Goal: Task Accomplishment & Management: Manage account settings

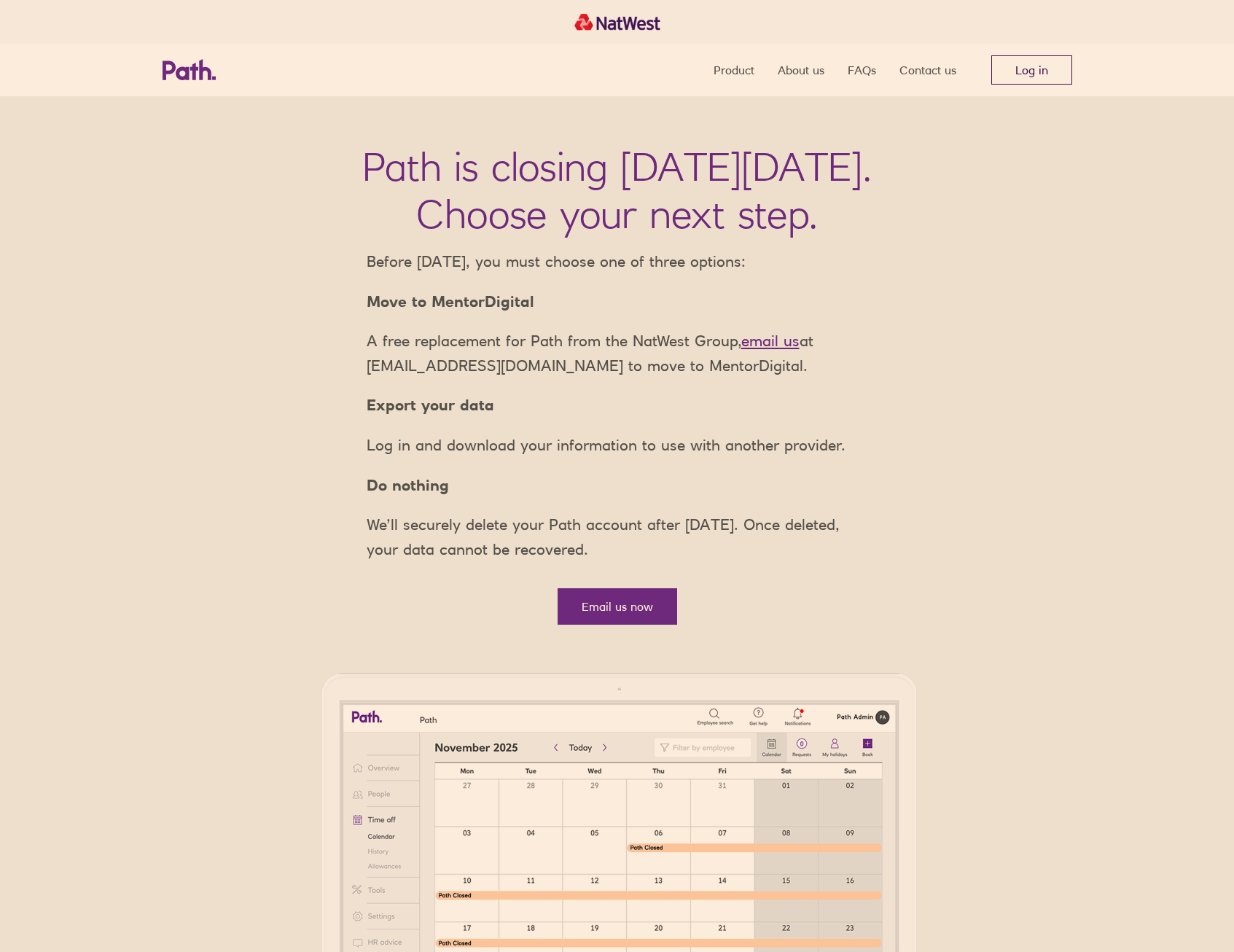
click at [1043, 62] on link "Log in" at bounding box center [1031, 70] width 81 height 29
click at [1017, 65] on link "Log in" at bounding box center [1031, 70] width 81 height 29
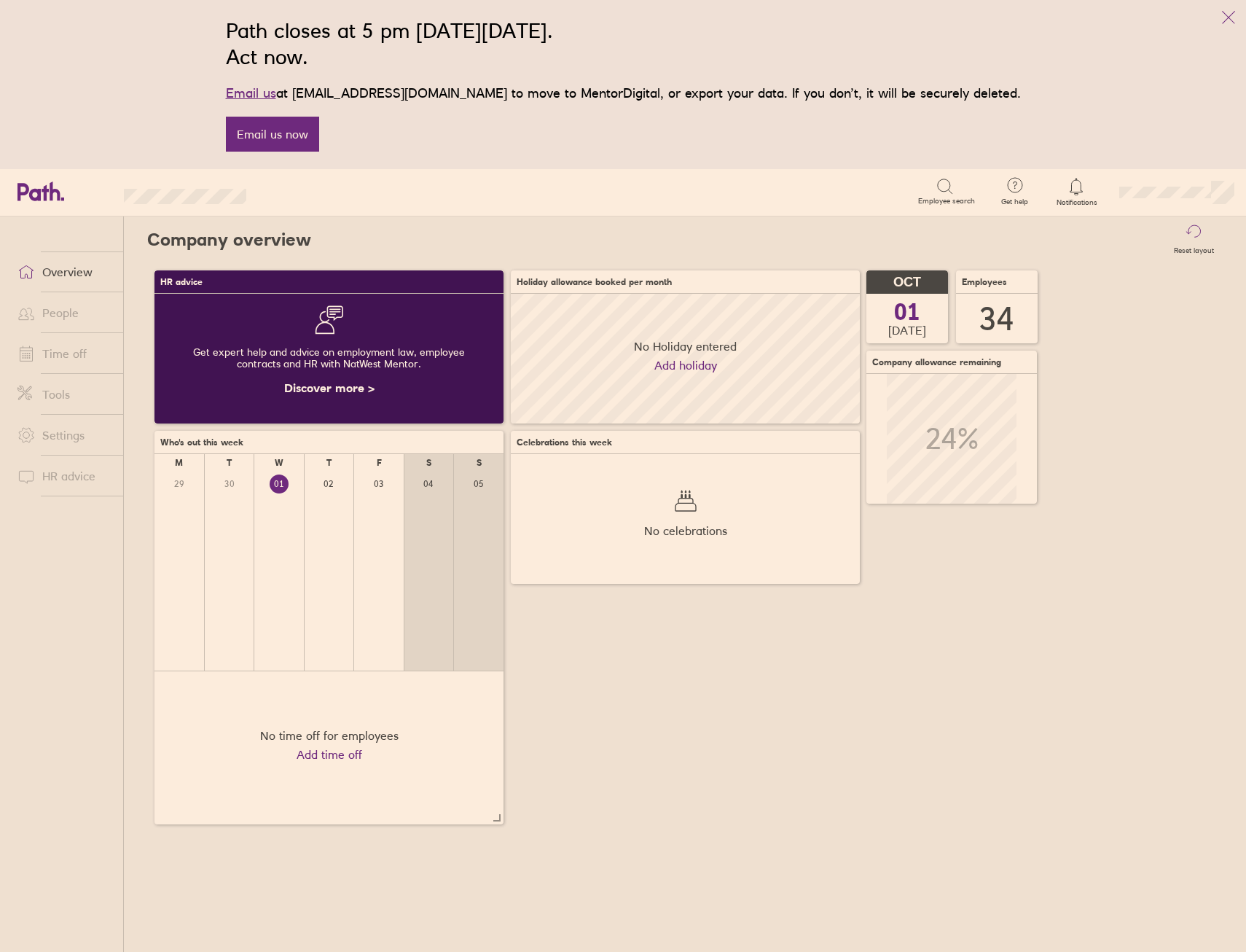
scroll to position [129, 349]
click at [1225, 16] on icon "link" at bounding box center [1229, 17] width 17 height 17
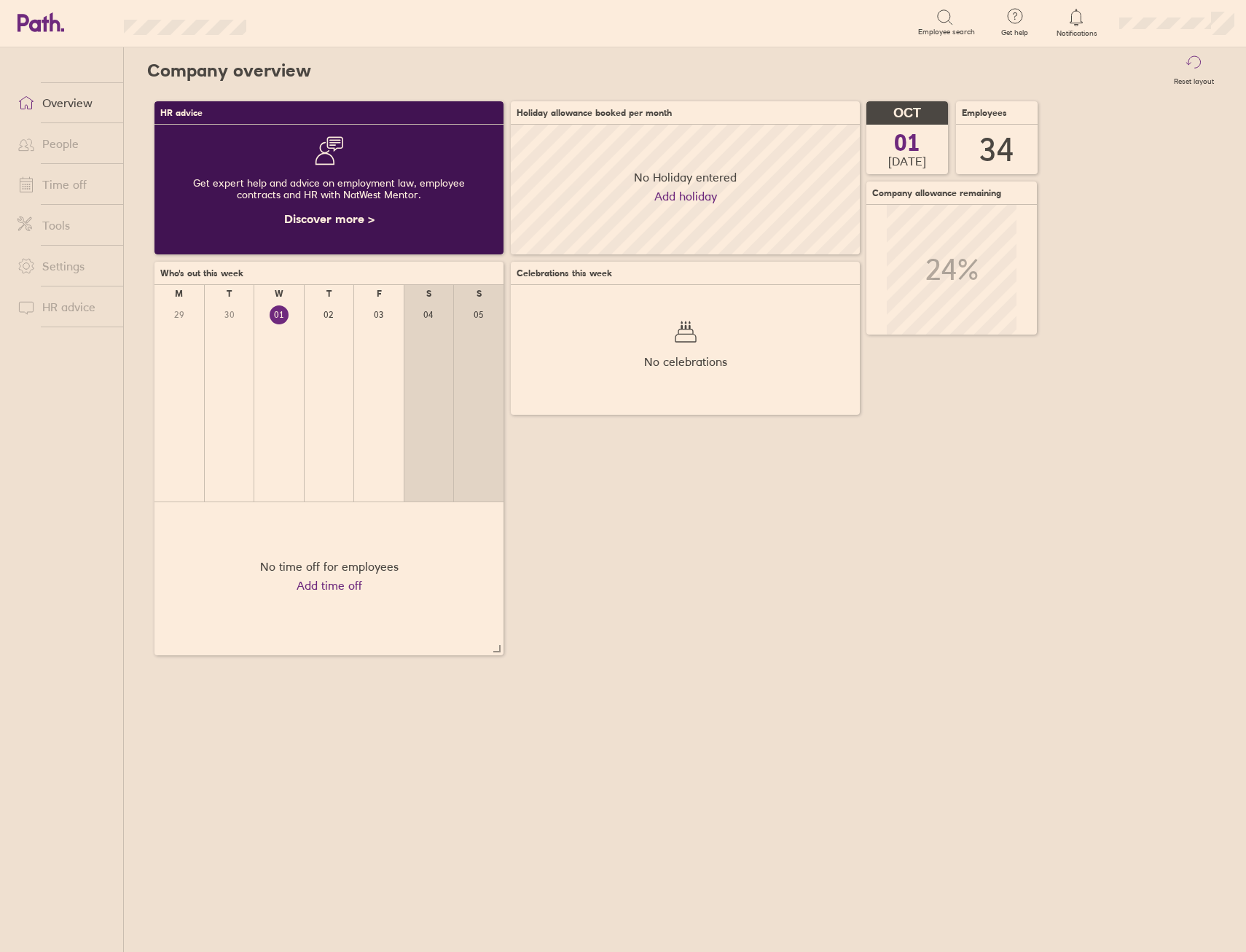
click at [59, 134] on link "People" at bounding box center [65, 143] width 117 height 29
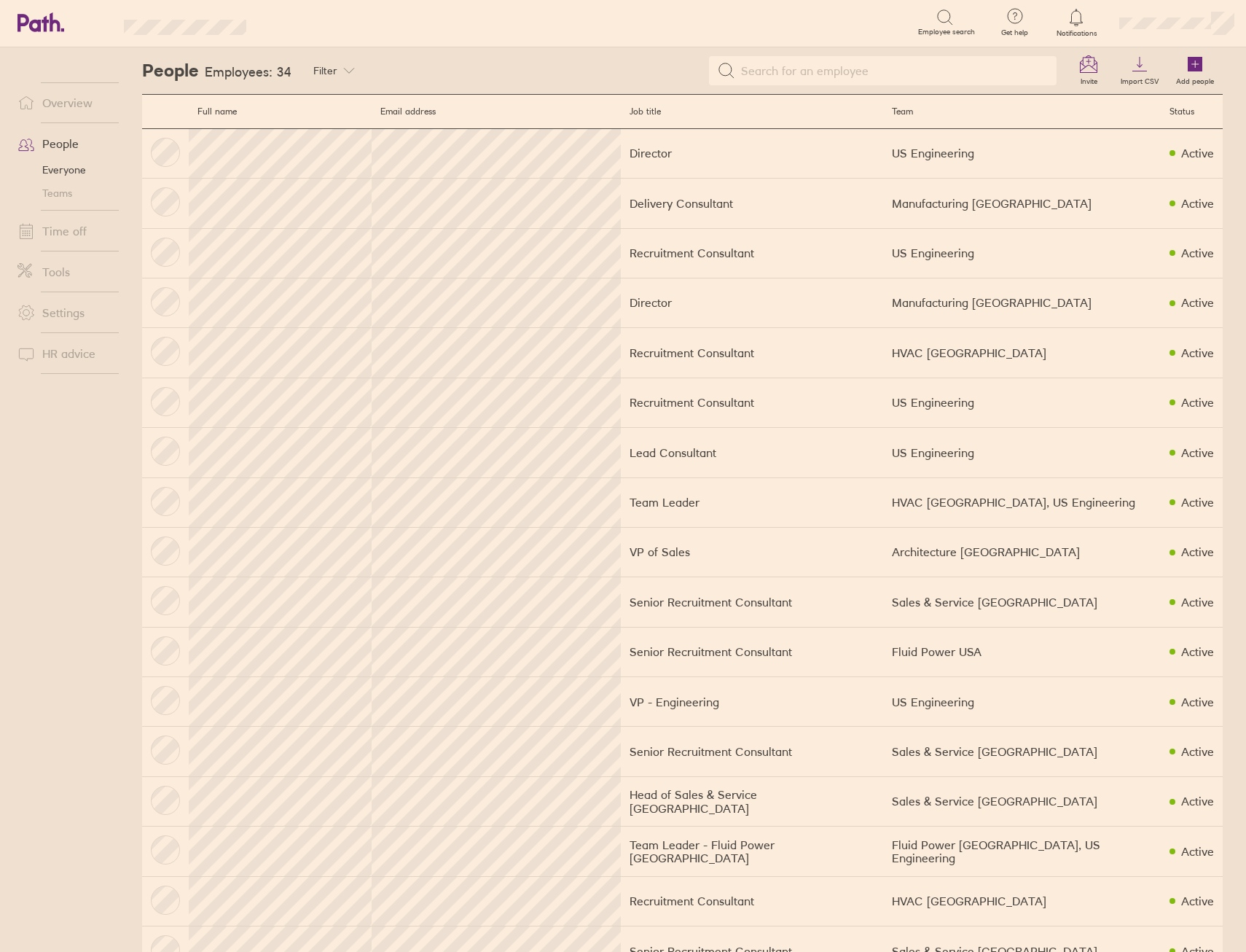
click at [67, 230] on link "Time off" at bounding box center [65, 231] width 117 height 29
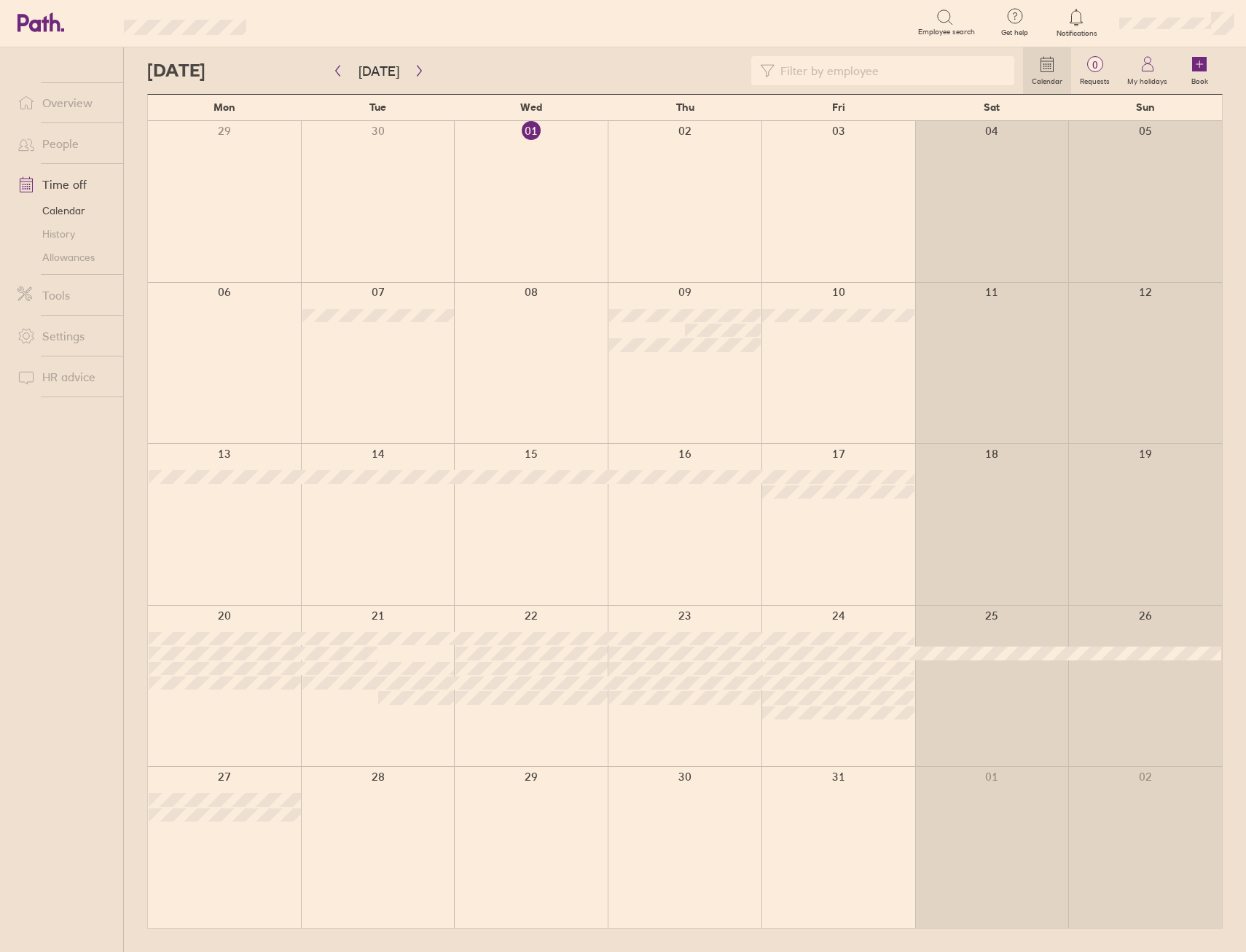
click at [568, 218] on div at bounding box center [531, 201] width 154 height 161
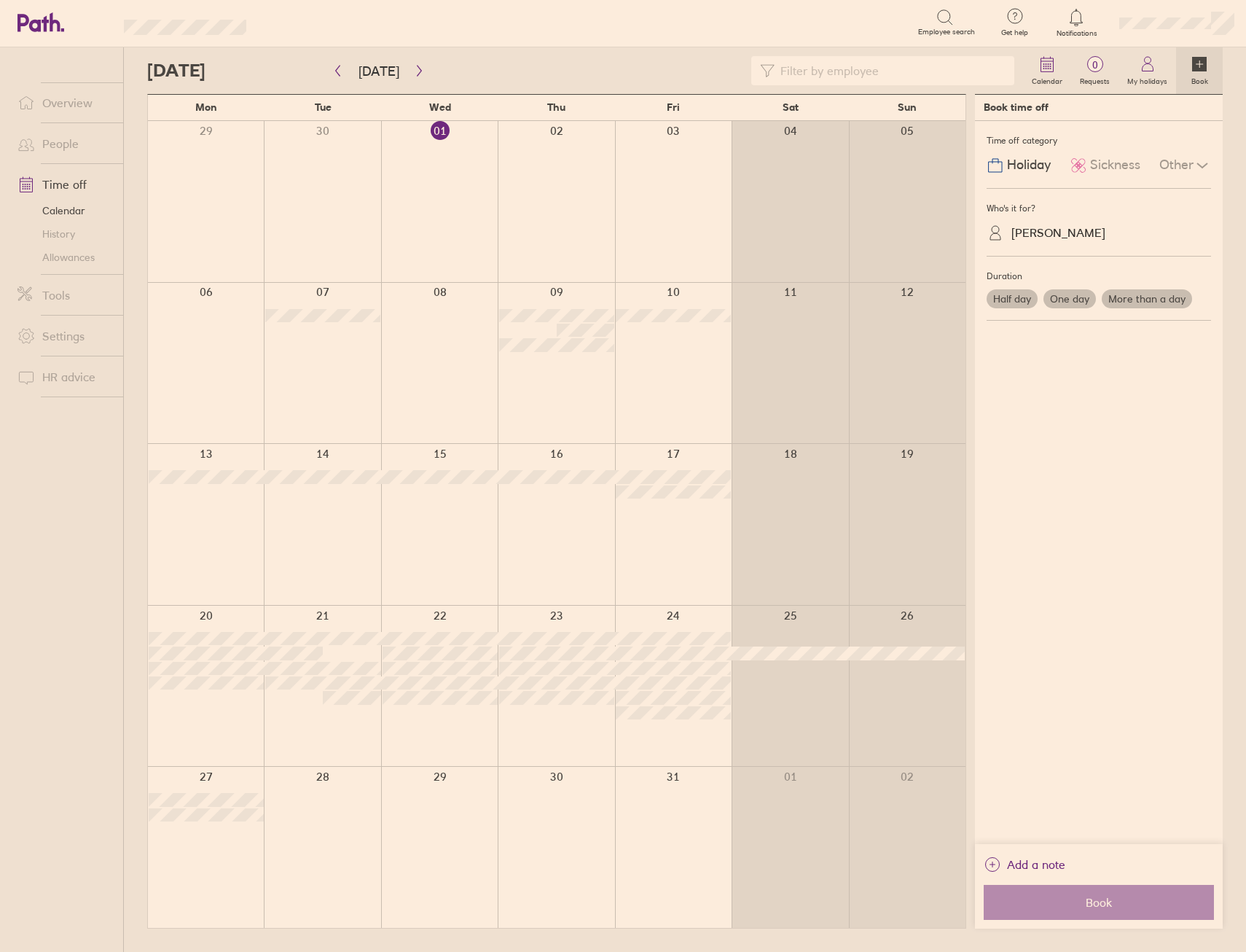
click at [1084, 299] on label "One day" at bounding box center [1069, 299] width 53 height 19
click at [0, 0] on input "One day" at bounding box center [0, 0] width 0 height 0
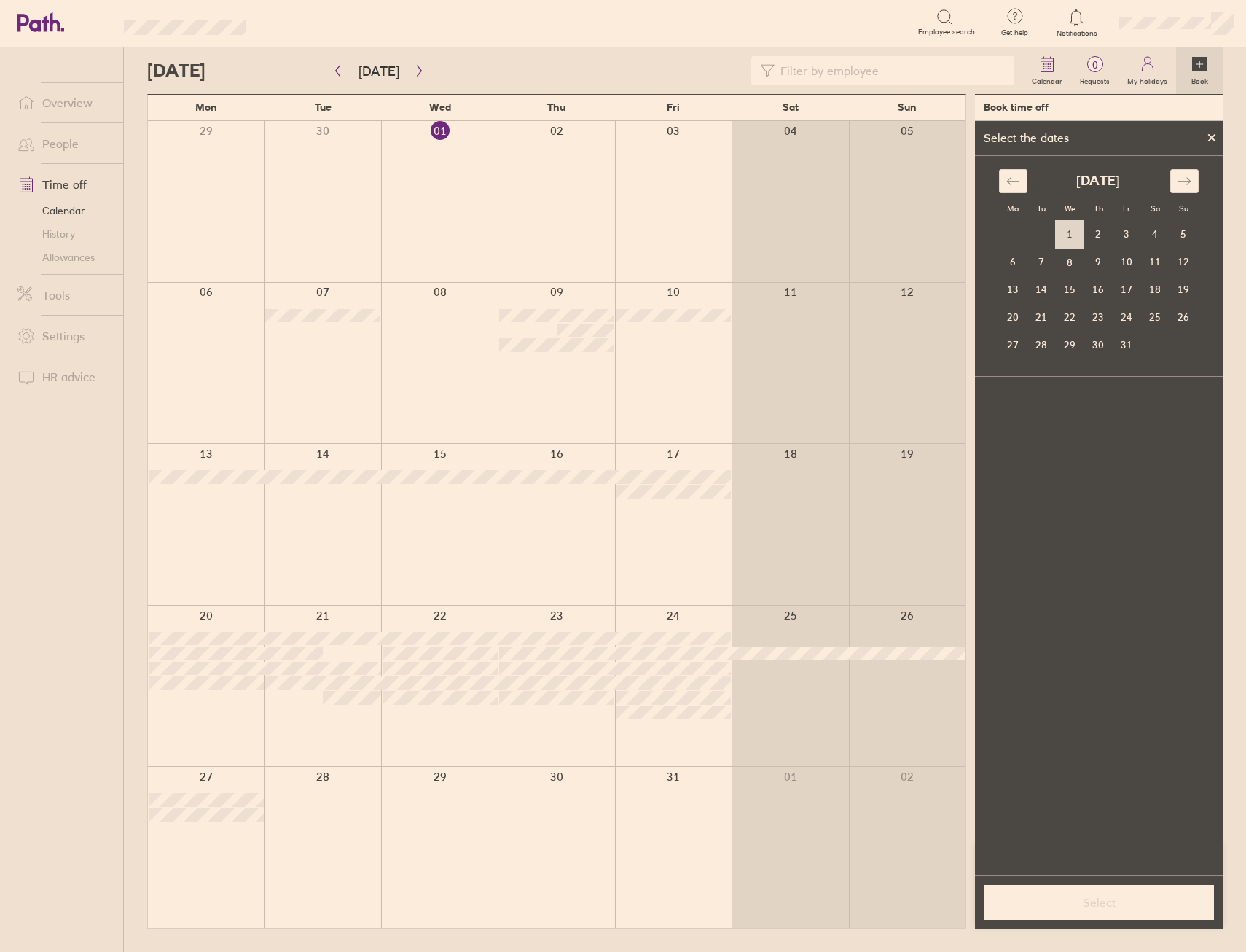
click at [1062, 226] on td "1" at bounding box center [1070, 235] width 28 height 28
click at [1039, 890] on button "Select" at bounding box center [1098, 902] width 230 height 35
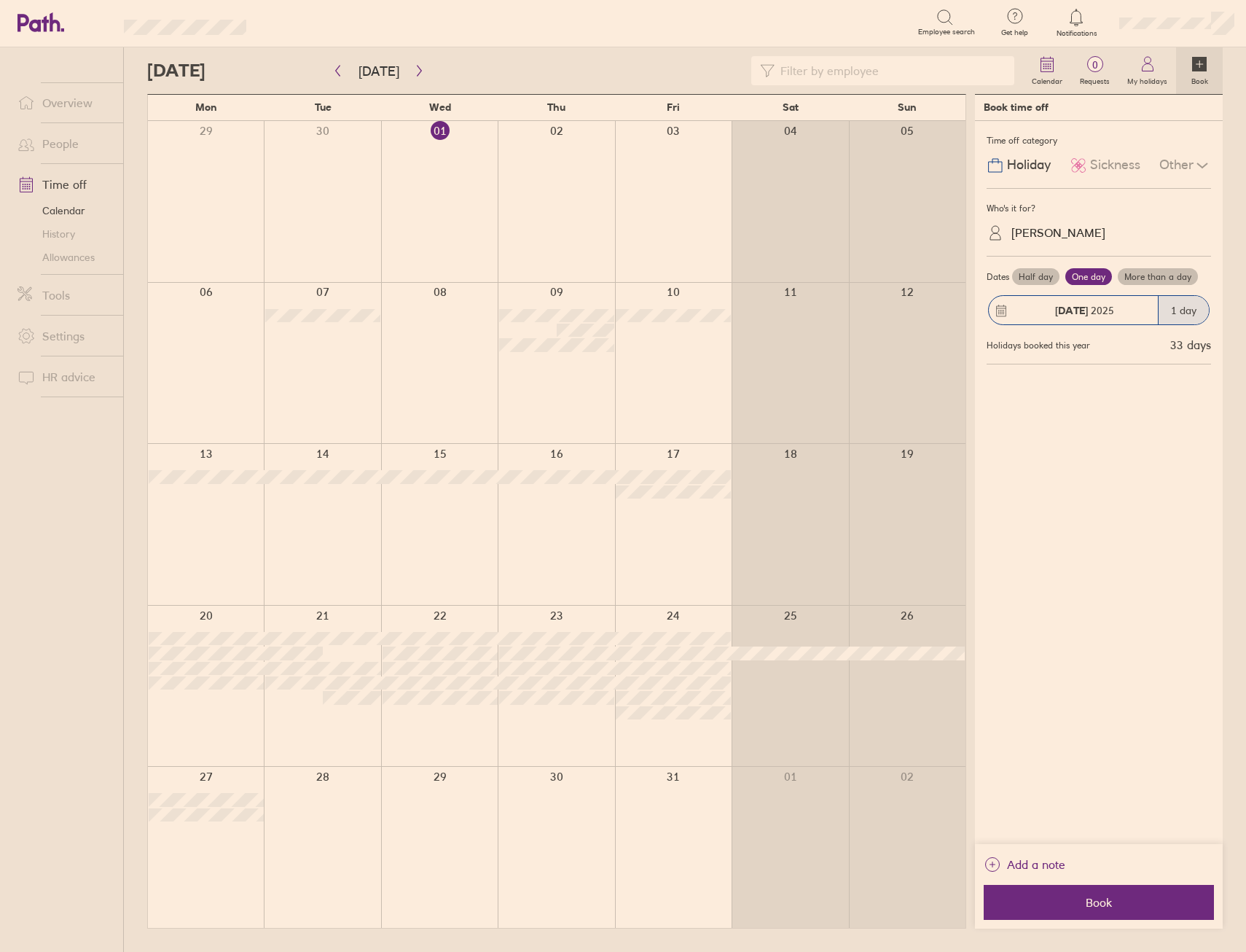
click at [1069, 213] on div "Who's it for?" at bounding box center [1098, 208] width 224 height 22
click at [1067, 236] on div "Robbie Sturgess" at bounding box center [1058, 233] width 94 height 14
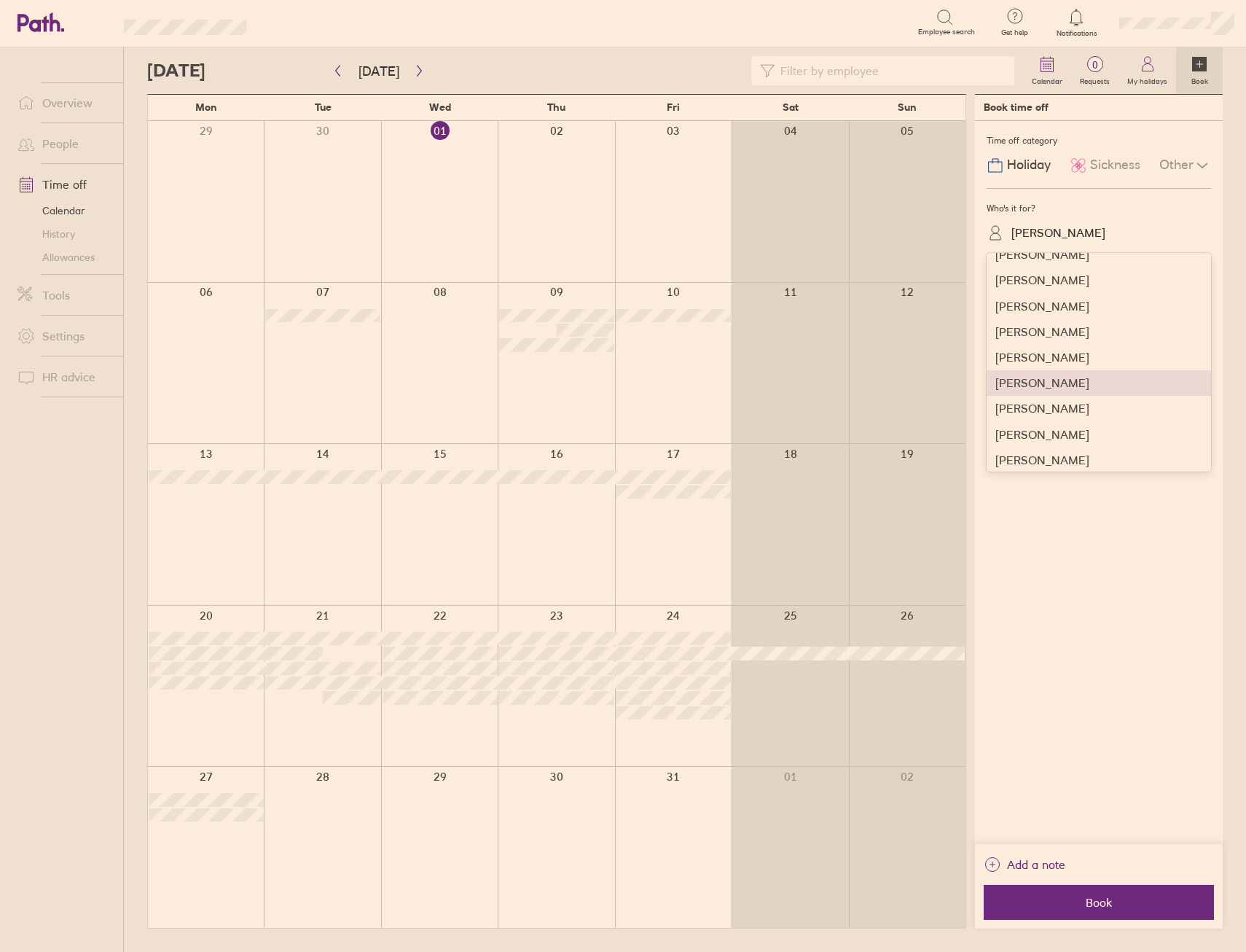
scroll to position [364, 0]
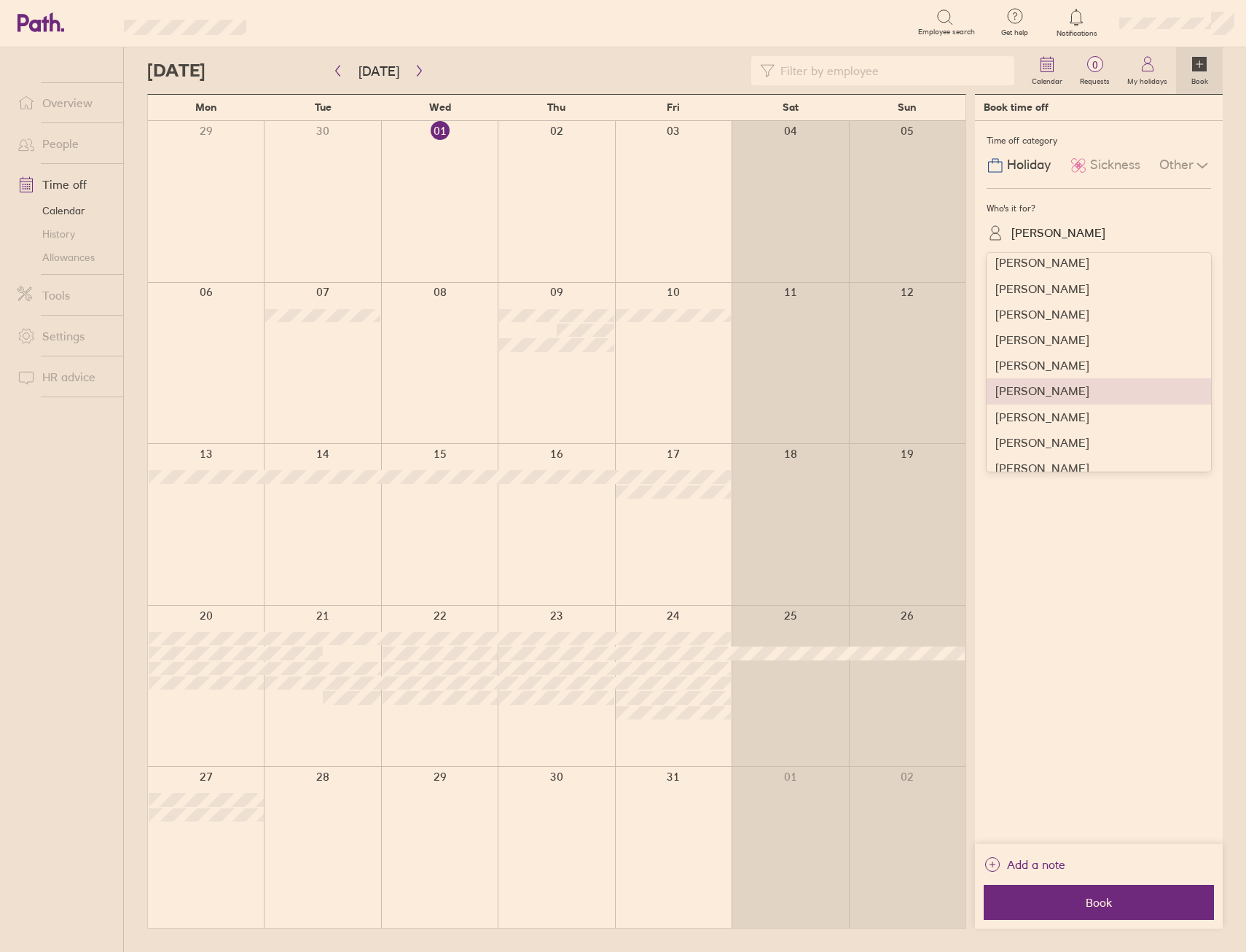
click at [1028, 394] on div "Jack Nicholls" at bounding box center [1098, 391] width 224 height 26
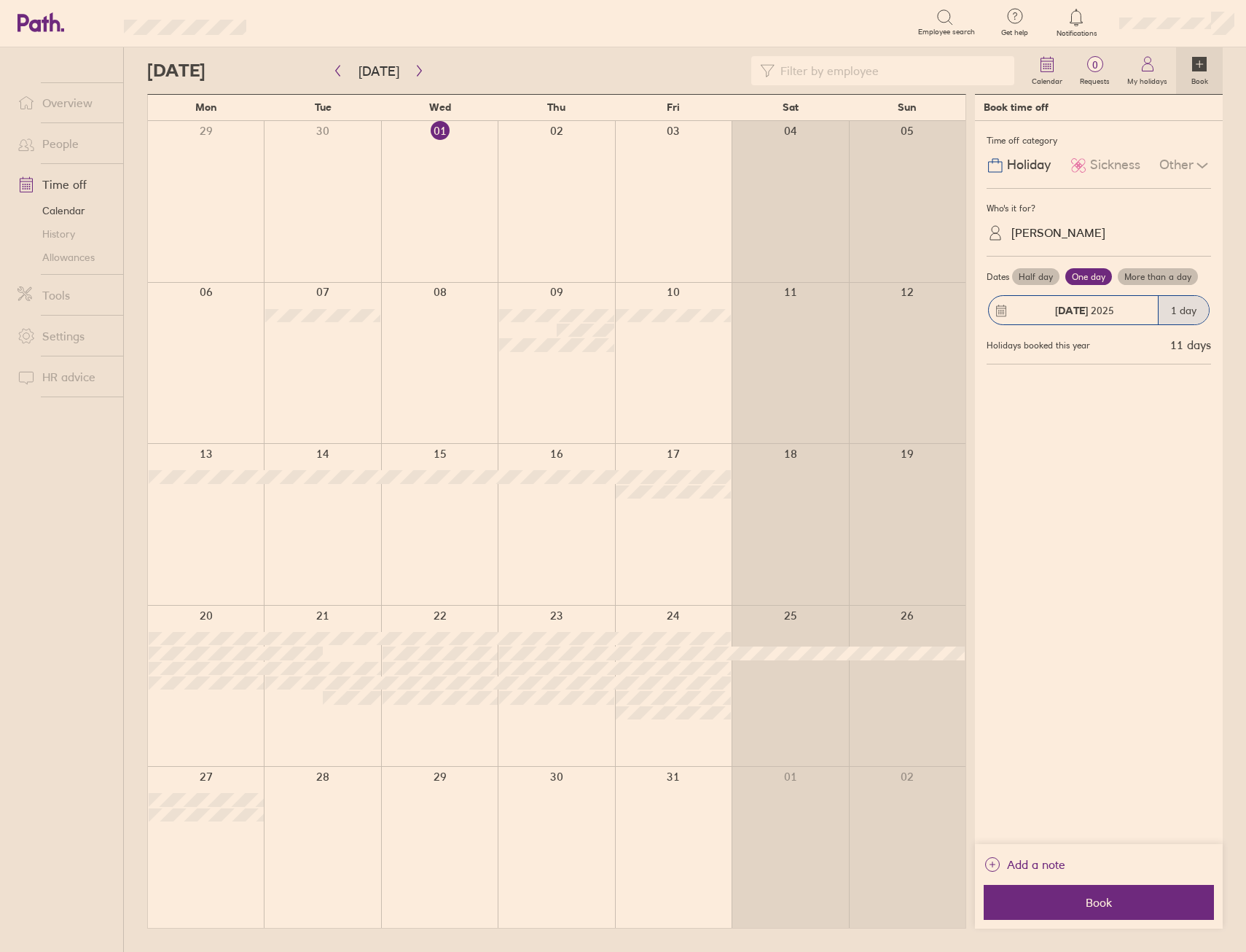
click at [1100, 558] on div "Time off category Holiday Sickness Other Who's it for? Jack Nicholls Dates Half…" at bounding box center [1098, 482] width 248 height 723
click at [1144, 871] on div "Add a note" at bounding box center [1098, 868] width 230 height 32
click at [1159, 885] on button "Book" at bounding box center [1098, 902] width 230 height 35
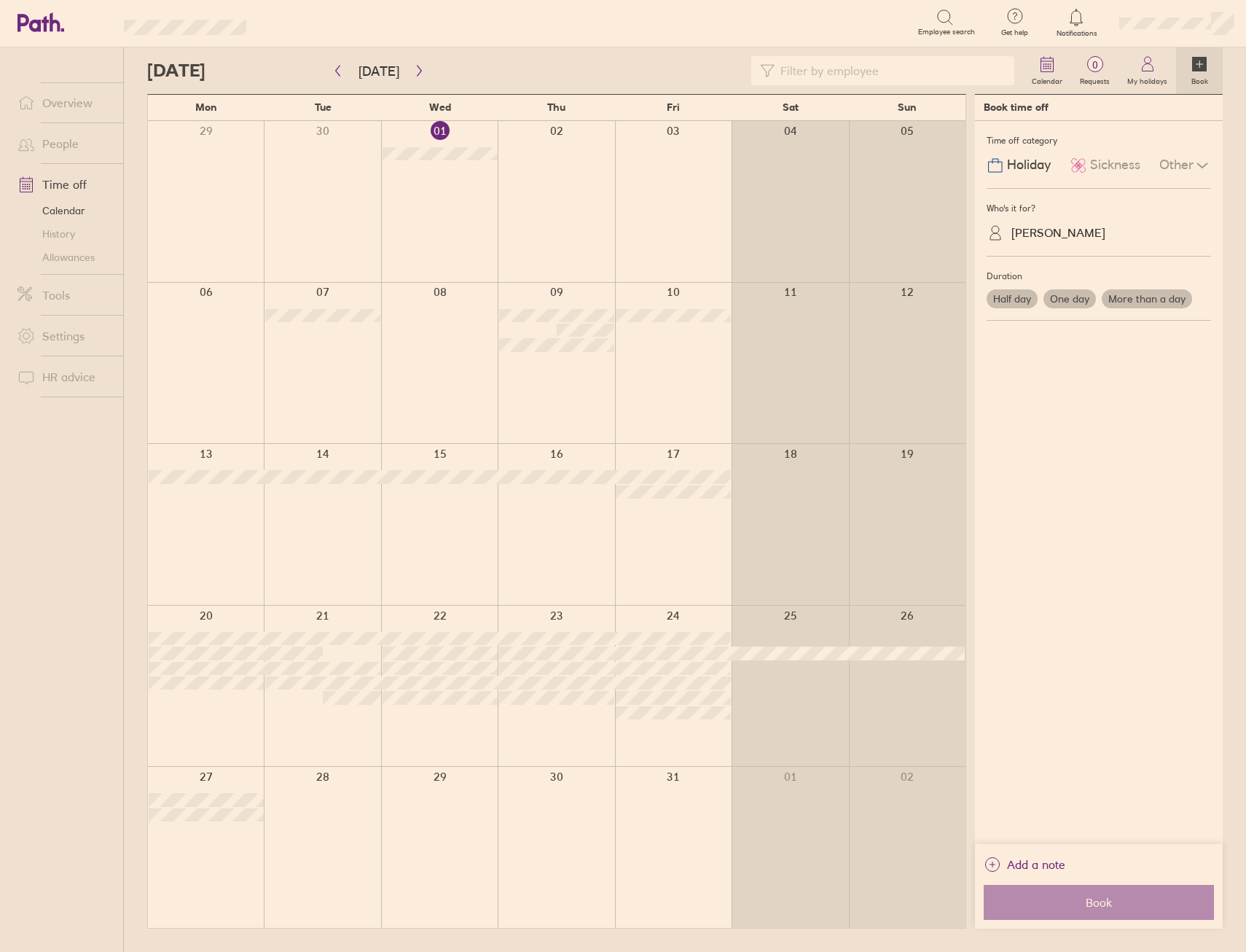
click at [74, 109] on link "Overview" at bounding box center [65, 103] width 117 height 29
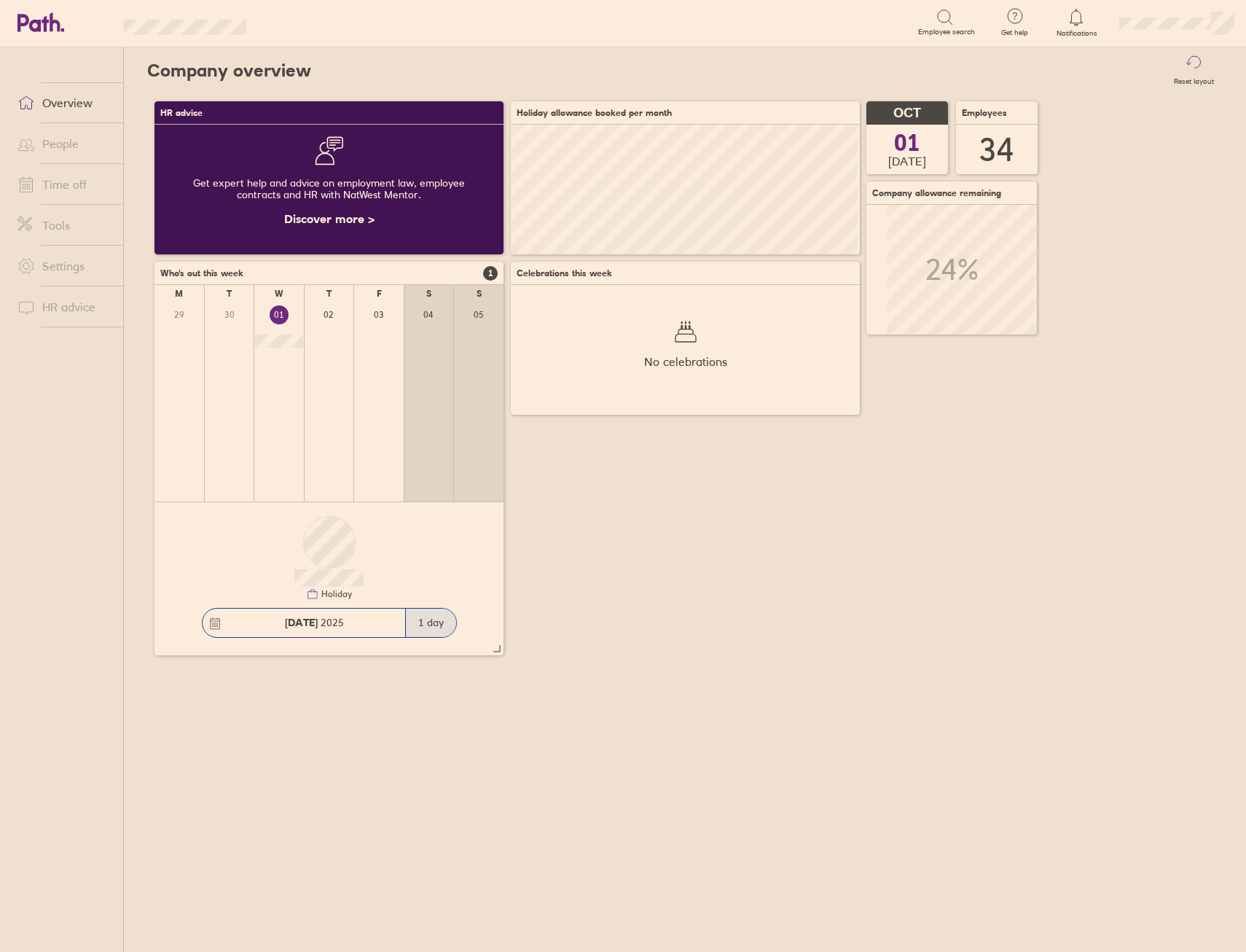
scroll to position [129, 349]
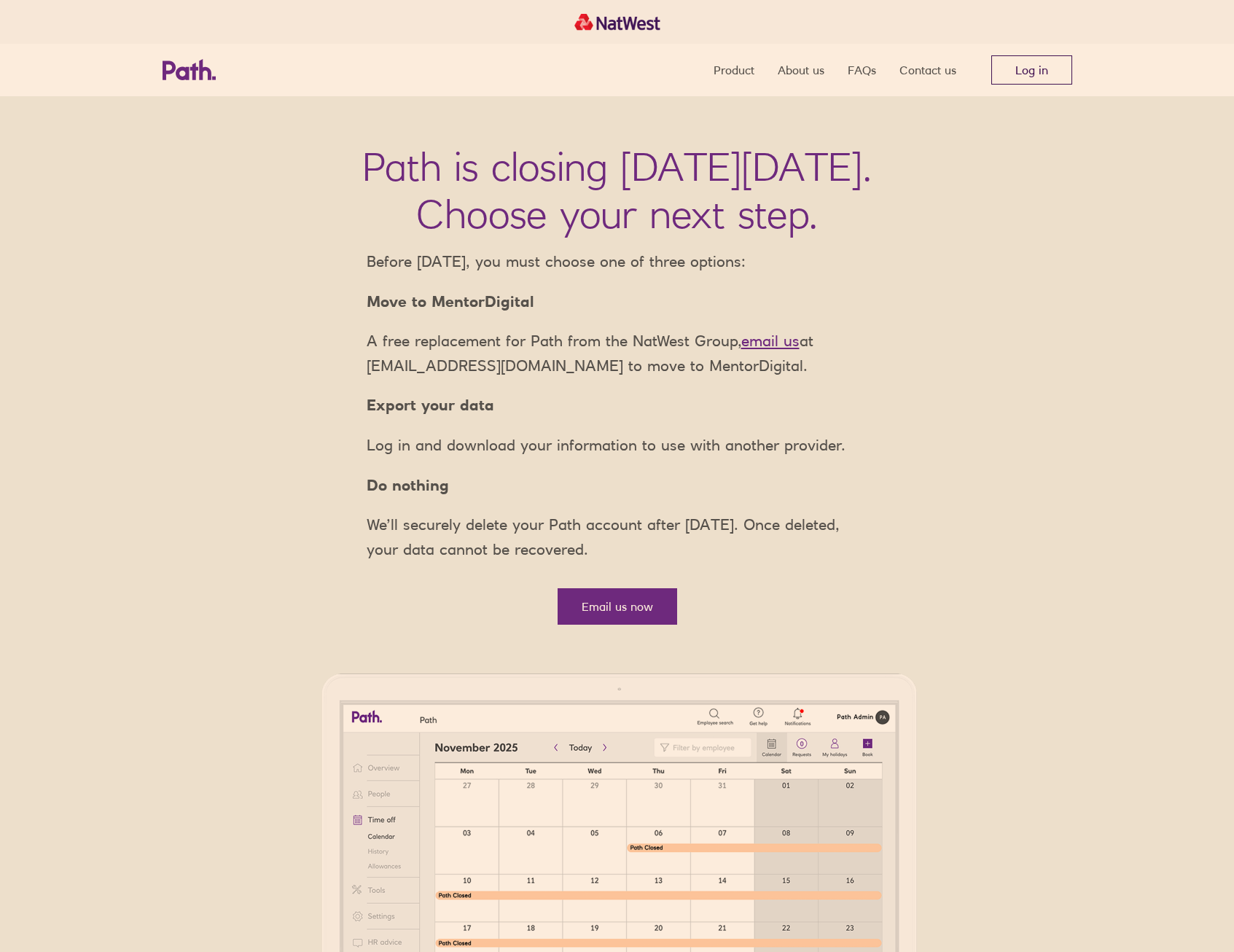
click at [1041, 59] on link "Log in" at bounding box center [1031, 70] width 81 height 29
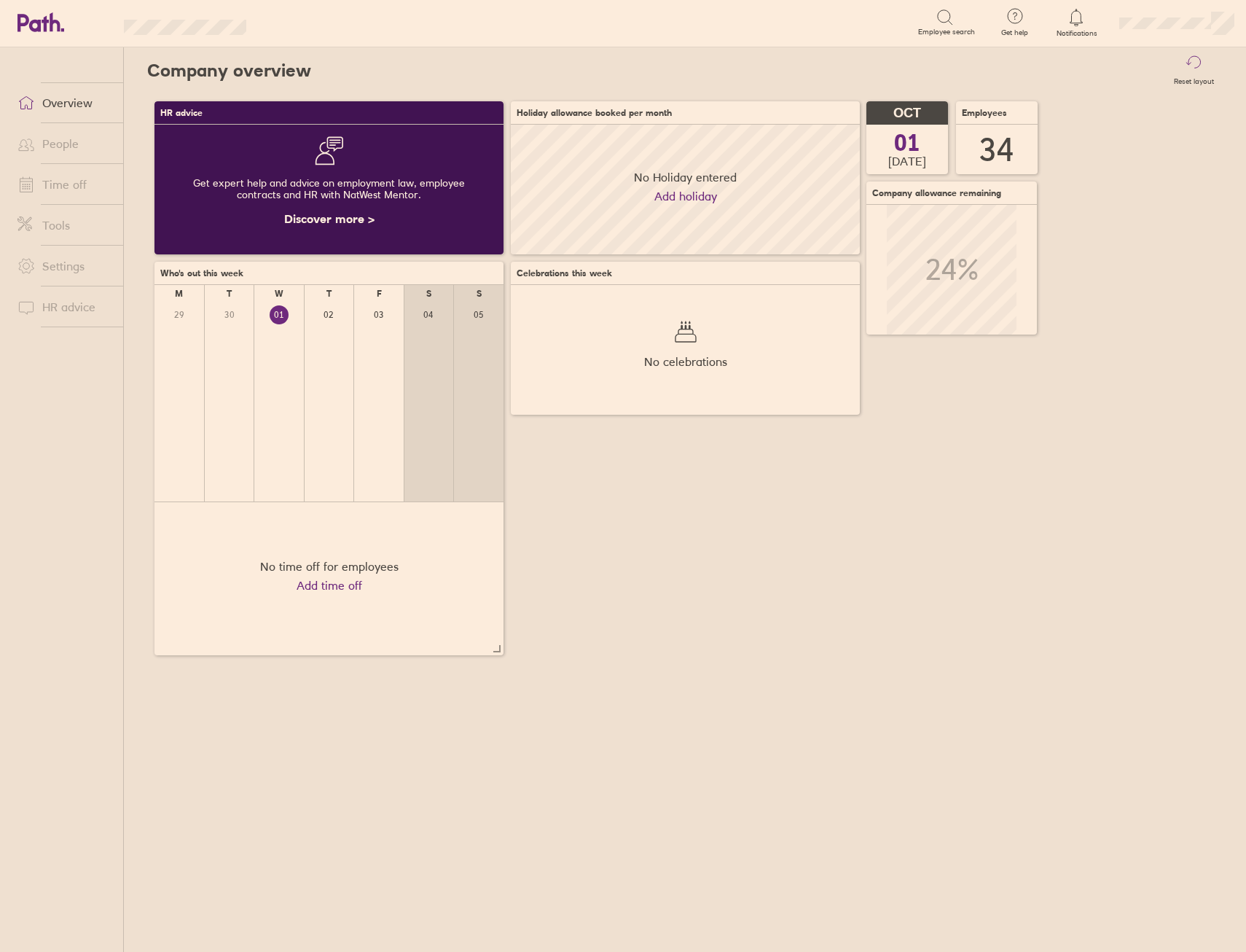
scroll to position [129, 349]
drag, startPoint x: 18, startPoint y: 771, endPoint x: 90, endPoint y: 886, distance: 135.7
click at [15, 769] on ul "Overview People Time off Tools Settings HR advice" at bounding box center [61, 476] width 123 height 856
click at [96, 153] on link "People" at bounding box center [65, 143] width 117 height 29
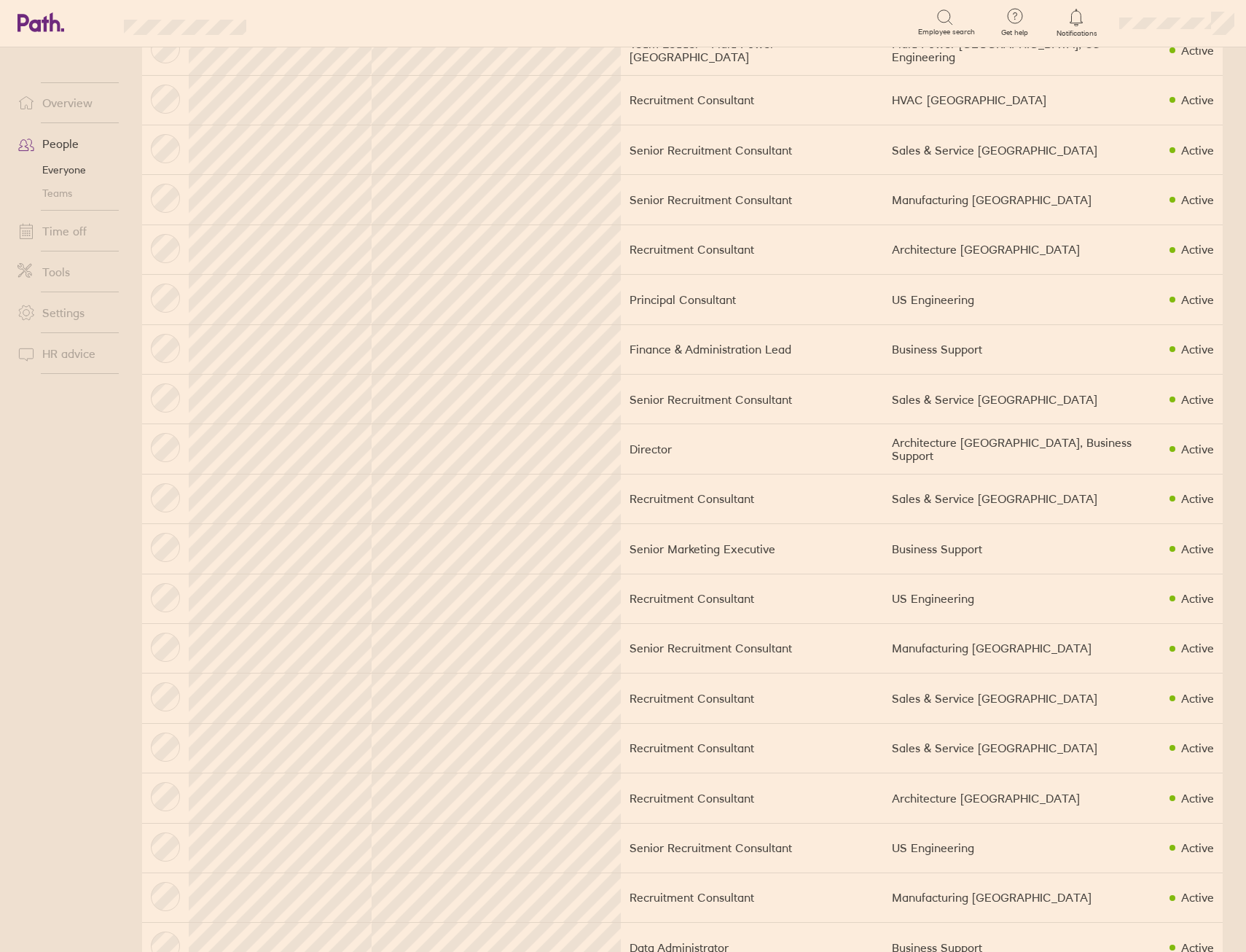
scroll to position [802, 0]
